Goal: Task Accomplishment & Management: Complete application form

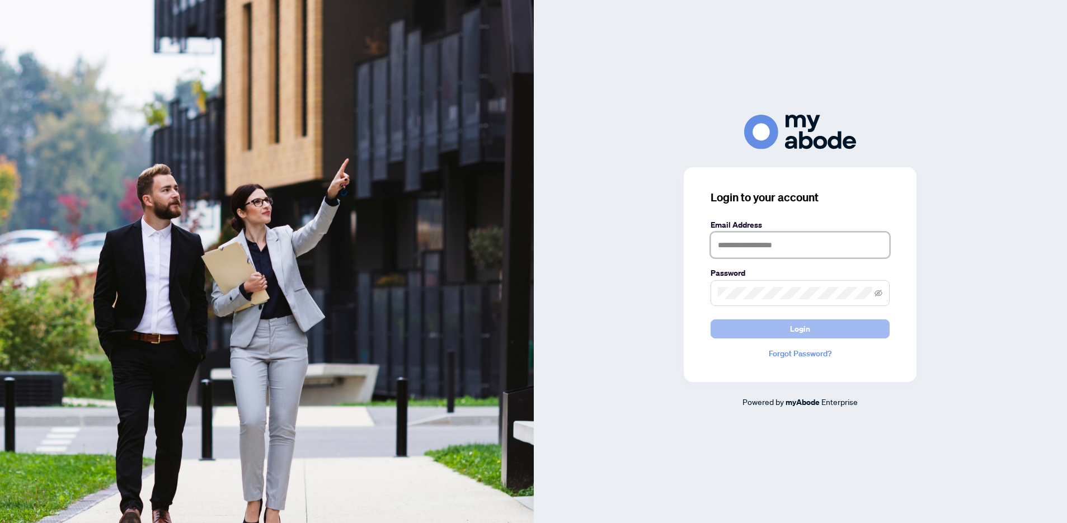
type input "**********"
click at [837, 329] on button "Login" at bounding box center [800, 329] width 179 height 19
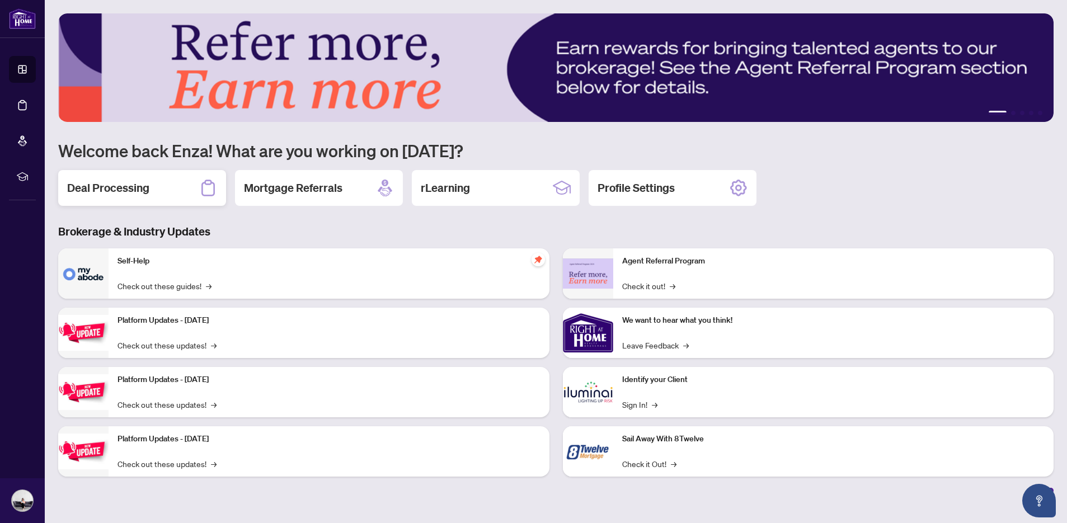
click at [143, 188] on h2 "Deal Processing" at bounding box center [108, 188] width 82 height 16
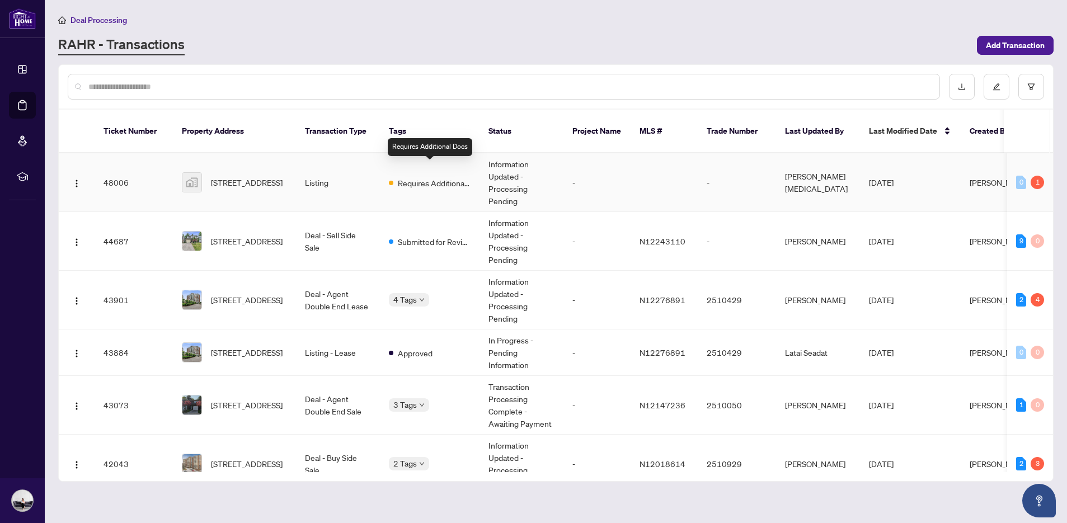
click at [446, 177] on span "Requires Additional Docs" at bounding box center [434, 183] width 73 height 12
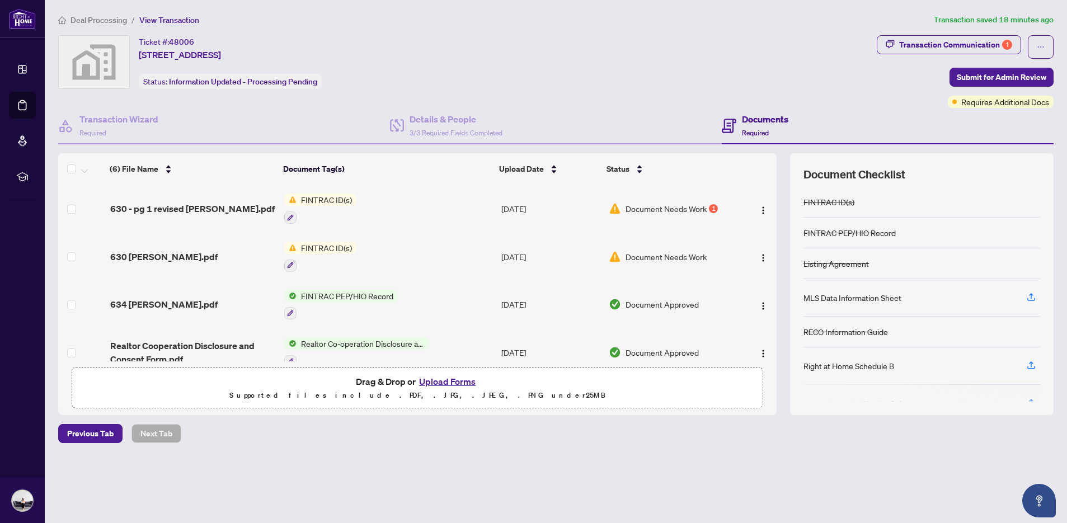
click at [335, 201] on span "FINTRAC ID(s)" at bounding box center [327, 200] width 60 height 12
click at [673, 208] on span "Document Needs Work" at bounding box center [666, 209] width 81 height 12
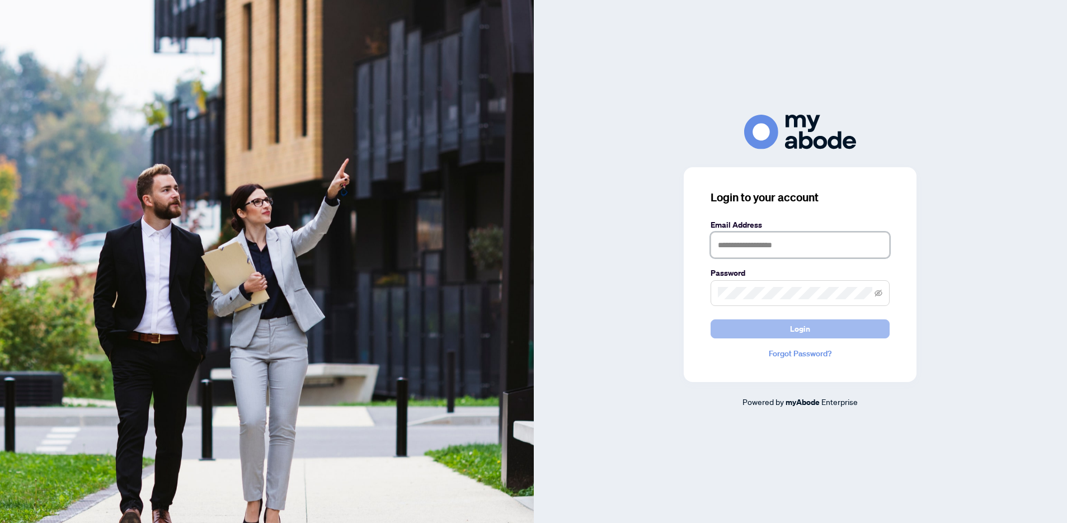
type input "**********"
click at [827, 328] on button "Login" at bounding box center [800, 329] width 179 height 19
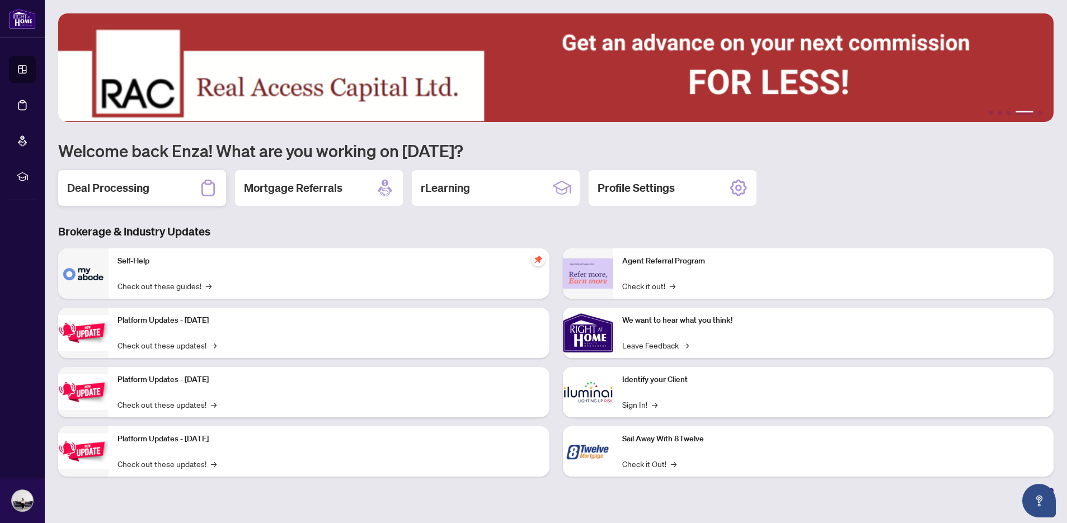
click at [109, 190] on h2 "Deal Processing" at bounding box center [108, 188] width 82 height 16
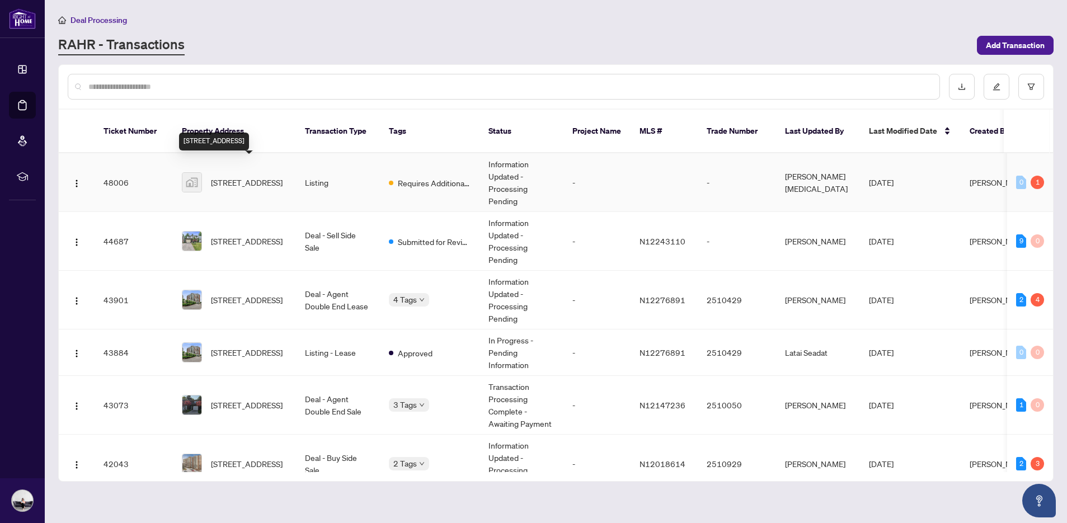
click at [241, 176] on span "69 Benleigh Drive, Scarborough, ON, Canada" at bounding box center [247, 182] width 72 height 12
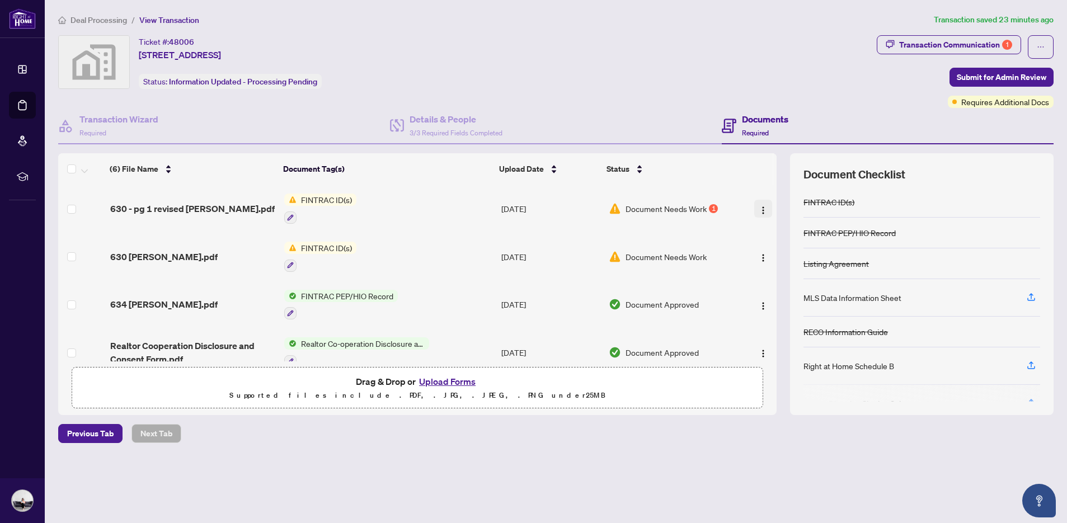
click at [760, 207] on img "button" at bounding box center [763, 210] width 9 height 9
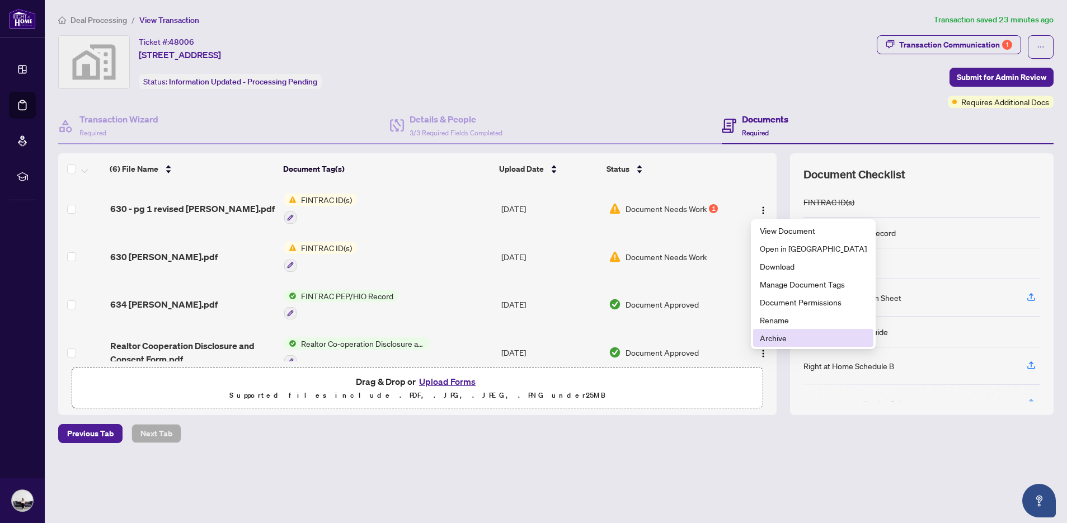
click at [775, 335] on span "Archive" at bounding box center [813, 338] width 107 height 12
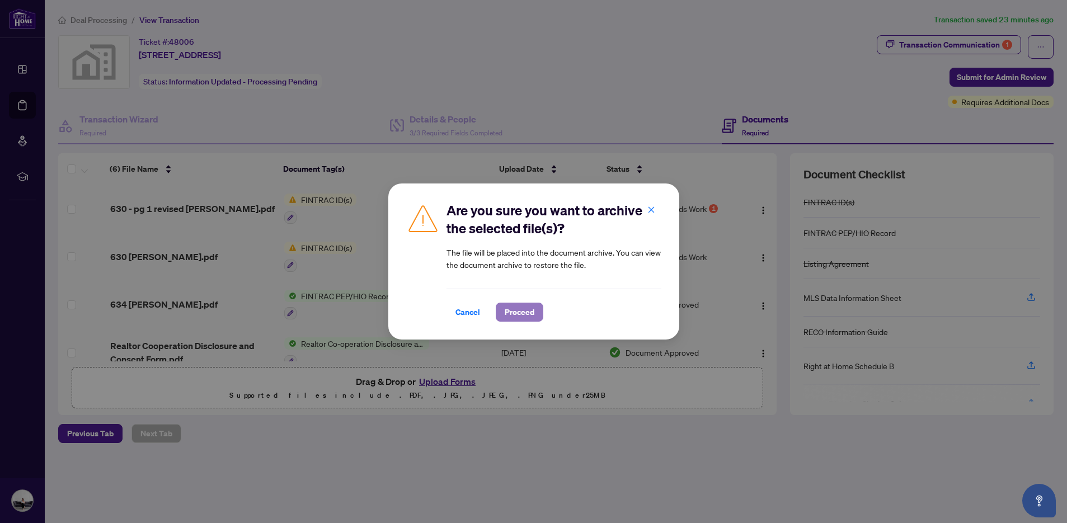
click at [514, 308] on span "Proceed" at bounding box center [520, 312] width 30 height 18
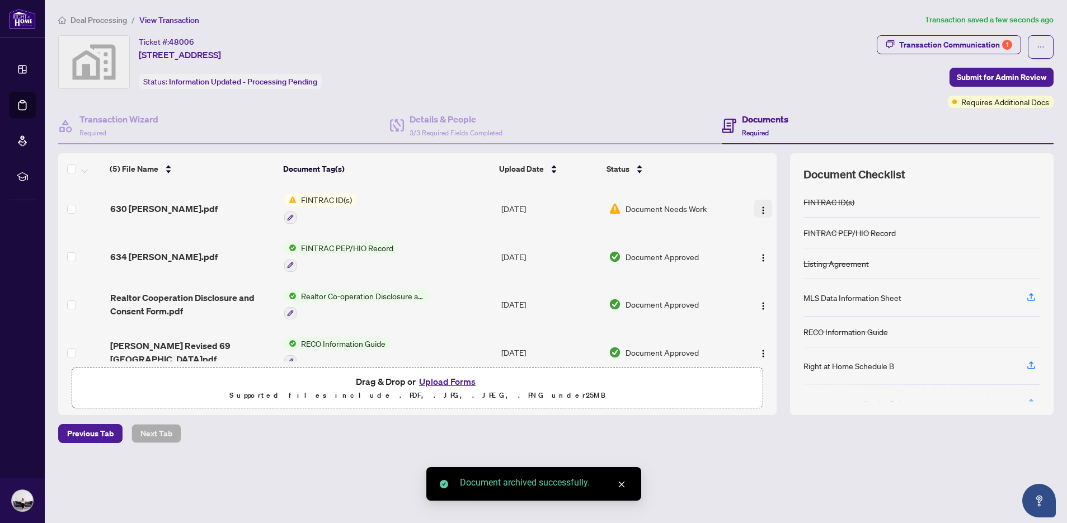
click at [759, 209] on img "button" at bounding box center [763, 210] width 9 height 9
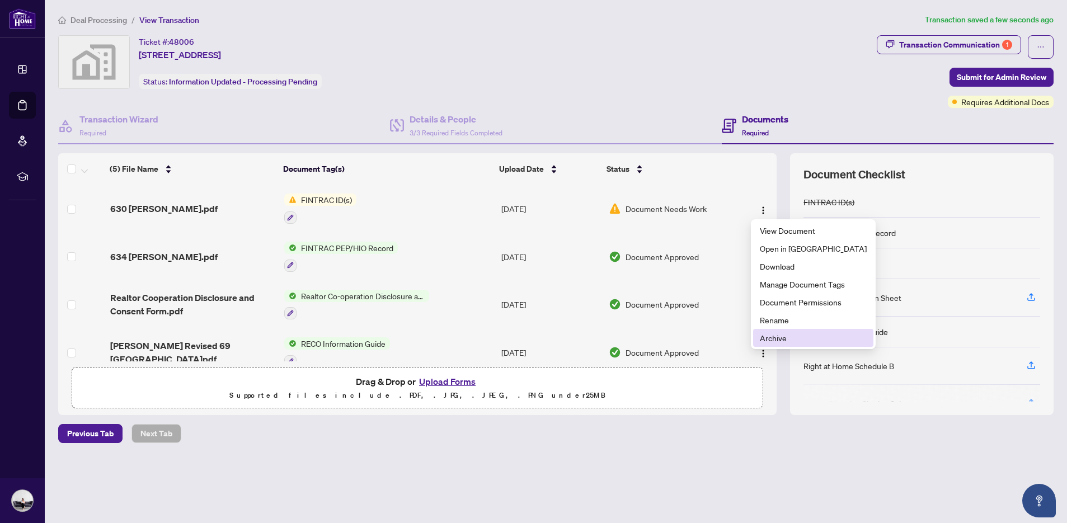
click at [774, 334] on span "Archive" at bounding box center [813, 338] width 107 height 12
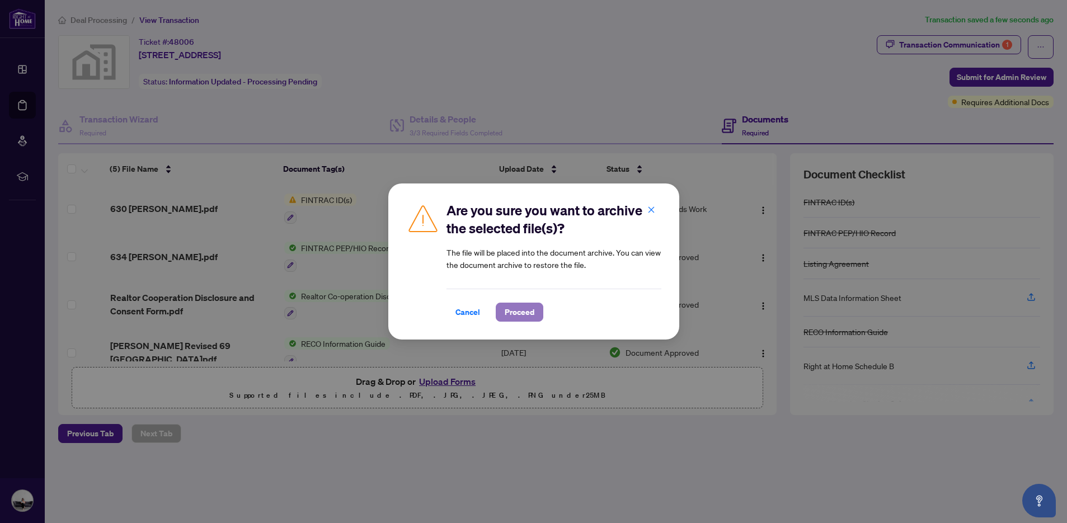
click at [516, 308] on span "Proceed" at bounding box center [520, 312] width 30 height 18
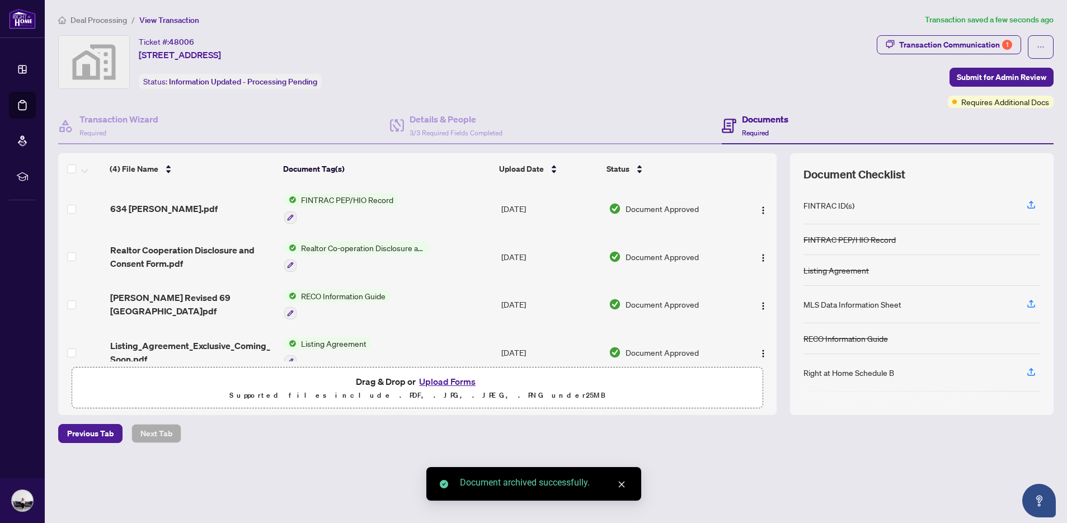
click at [453, 379] on button "Upload Forms" at bounding box center [447, 381] width 63 height 15
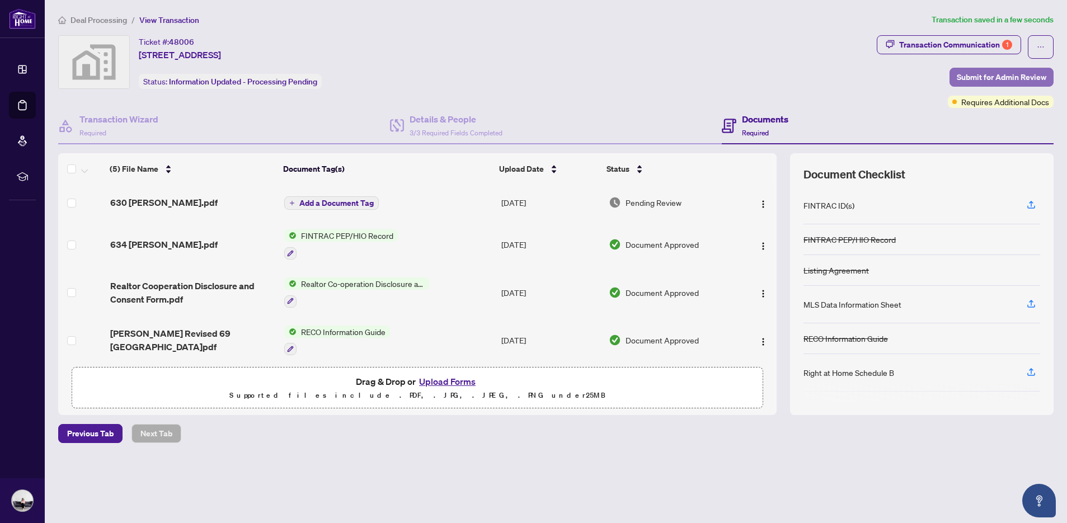
click at [1029, 76] on span "Submit for Admin Review" at bounding box center [1002, 77] width 90 height 18
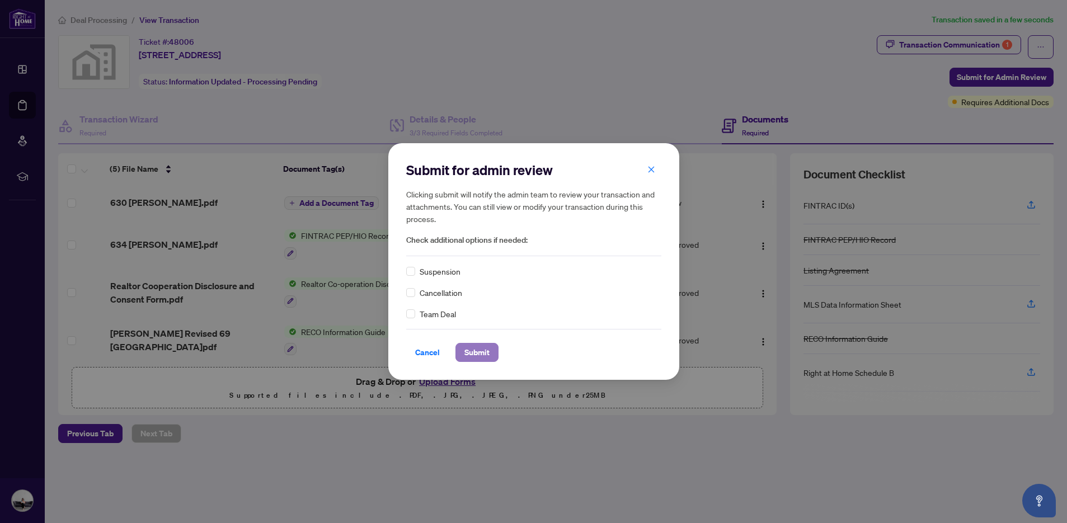
click at [471, 353] on span "Submit" at bounding box center [477, 353] width 25 height 18
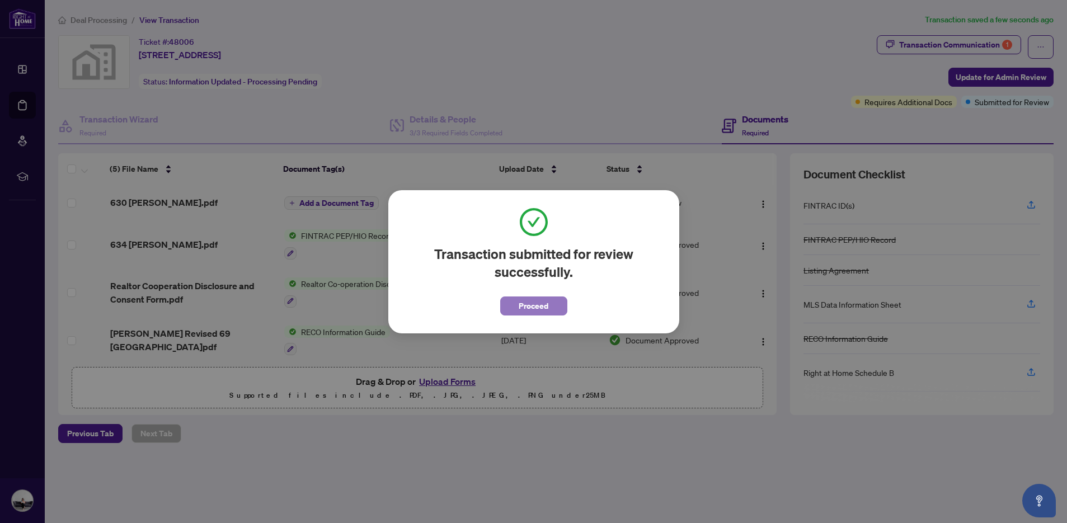
click at [536, 308] on span "Proceed" at bounding box center [534, 306] width 30 height 18
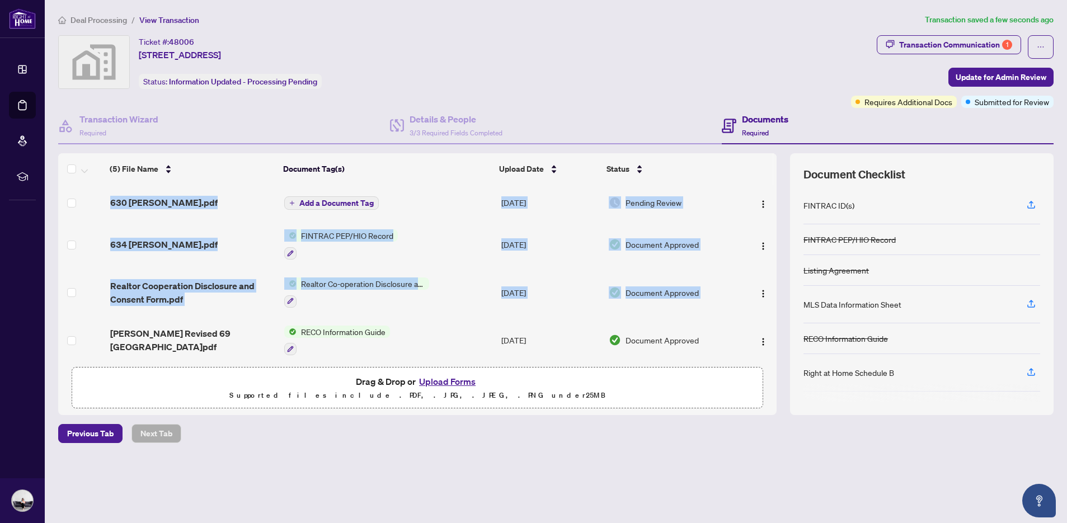
drag, startPoint x: 774, startPoint y: 289, endPoint x: 775, endPoint y: 326, distance: 36.4
click at [775, 326] on div "630 Paul.pdf Add a Document Tag Aug/13/2025 Pending Review 634 Paul.pdf FINTRAC…" at bounding box center [417, 273] width 719 height 177
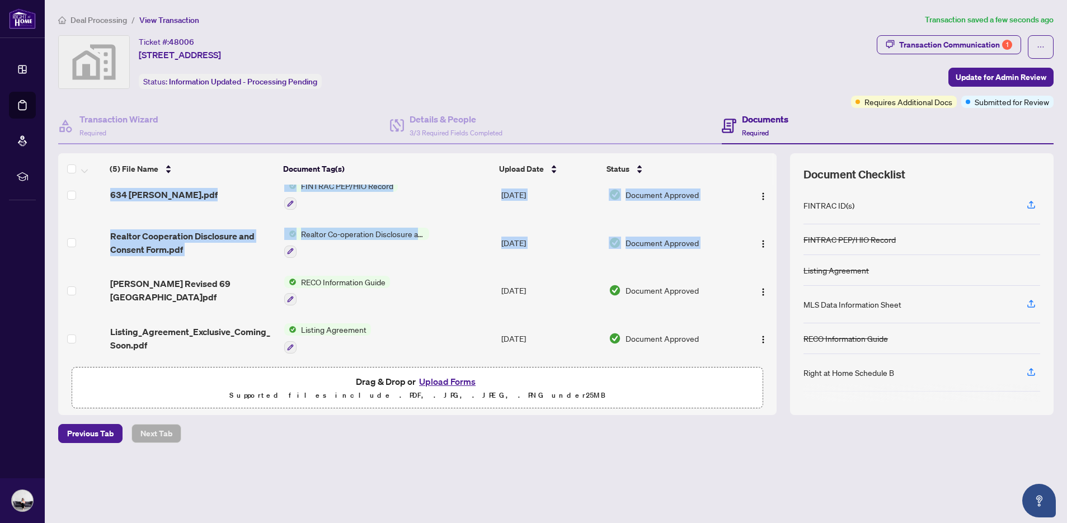
scroll to position [54, 0]
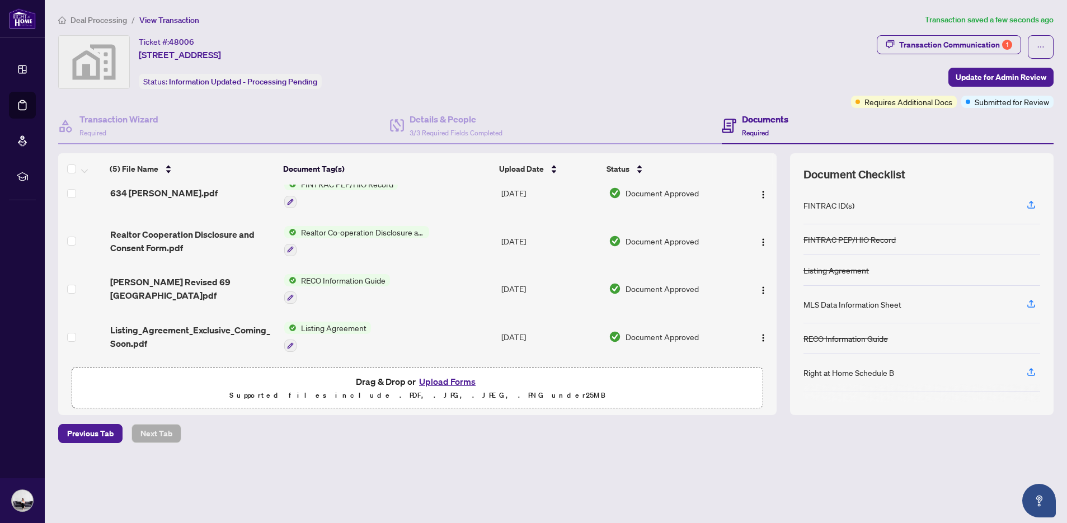
click at [767, 427] on div "Previous Tab Next Tab" at bounding box center [556, 433] width 996 height 19
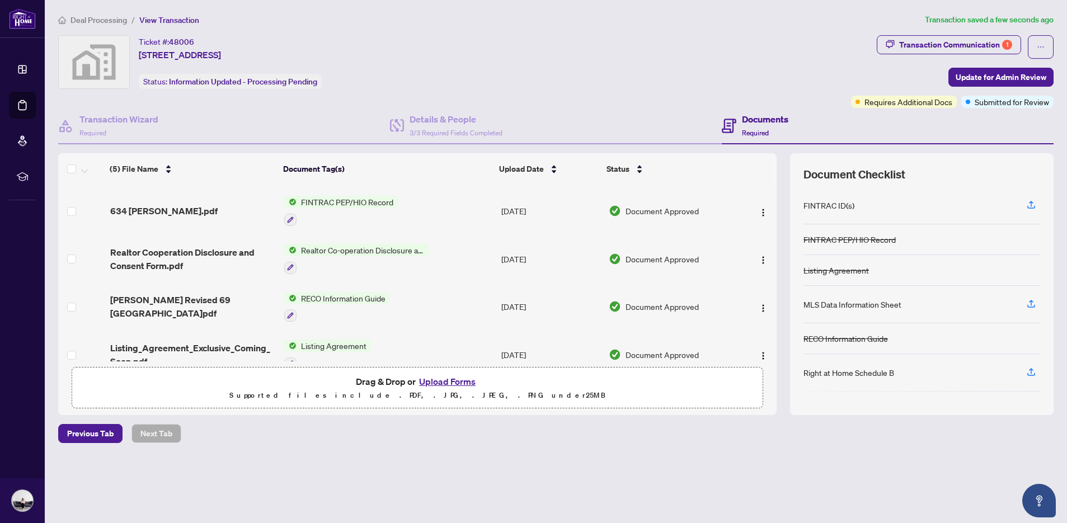
scroll to position [0, 0]
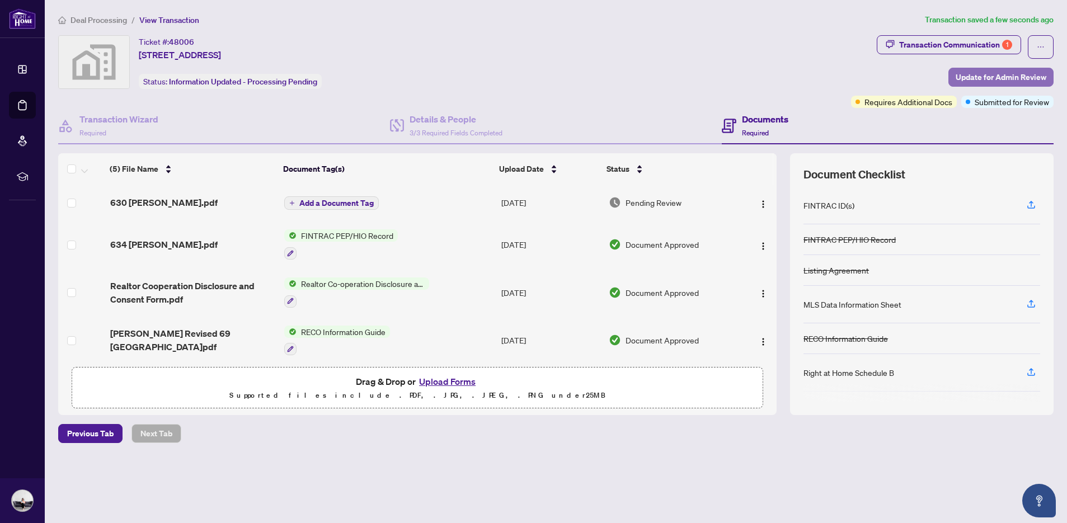
click at [995, 78] on span "Update for Admin Review" at bounding box center [1001, 77] width 91 height 18
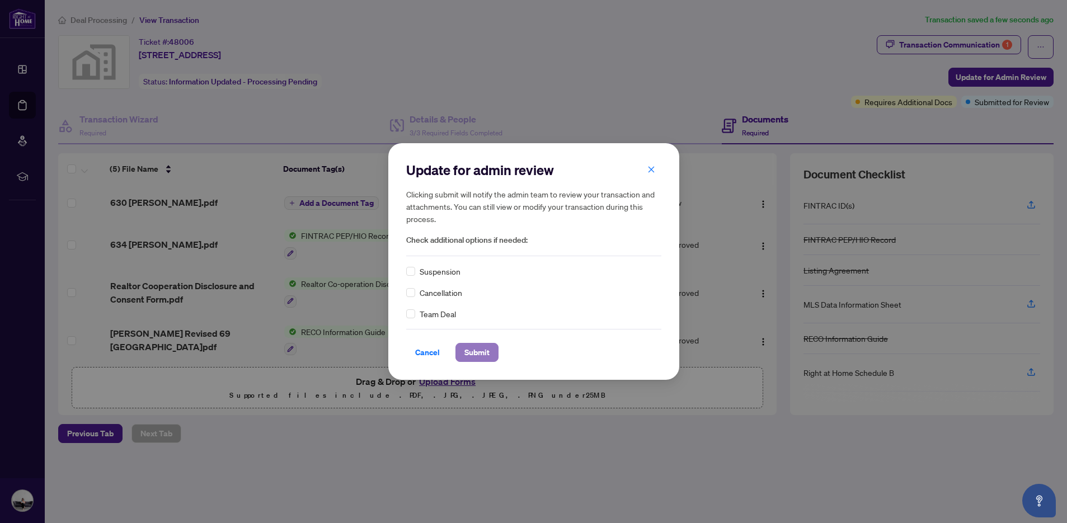
click at [472, 354] on span "Submit" at bounding box center [477, 353] width 25 height 18
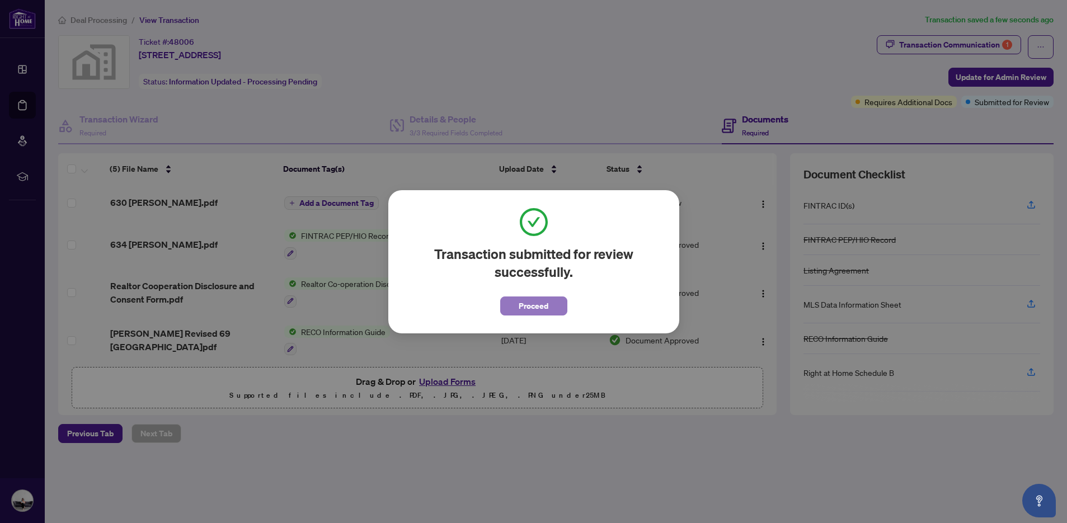
click at [551, 309] on button "Proceed" at bounding box center [533, 306] width 67 height 19
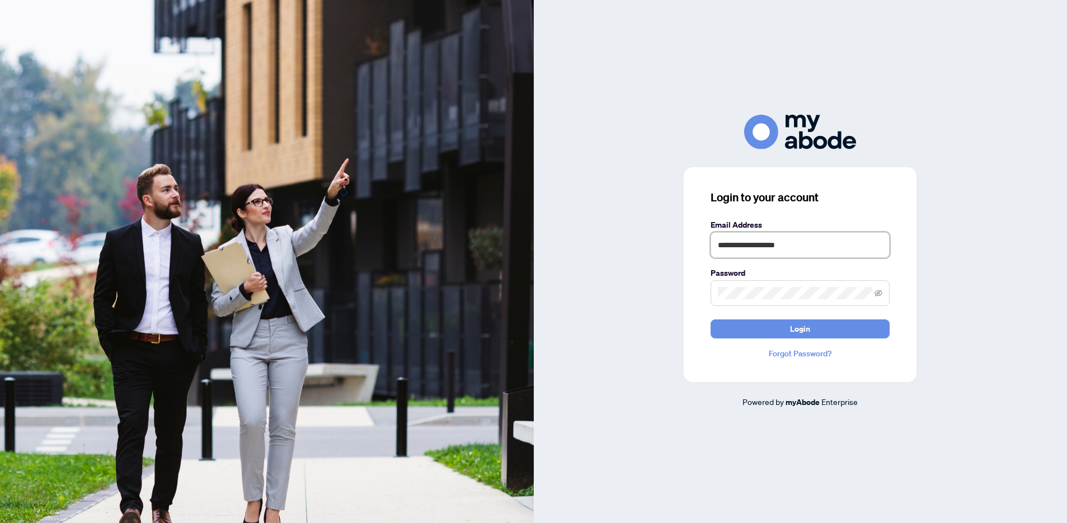
drag, startPoint x: 807, startPoint y: 243, endPoint x: 656, endPoint y: 236, distance: 150.7
click at [673, 236] on div "**********" at bounding box center [801, 261] width 534 height 293
type input "**********"
click at [668, 299] on div "**********" at bounding box center [801, 261] width 534 height 293
click at [733, 324] on button "Login" at bounding box center [800, 329] width 179 height 19
